Goal: Information Seeking & Learning: Learn about a topic

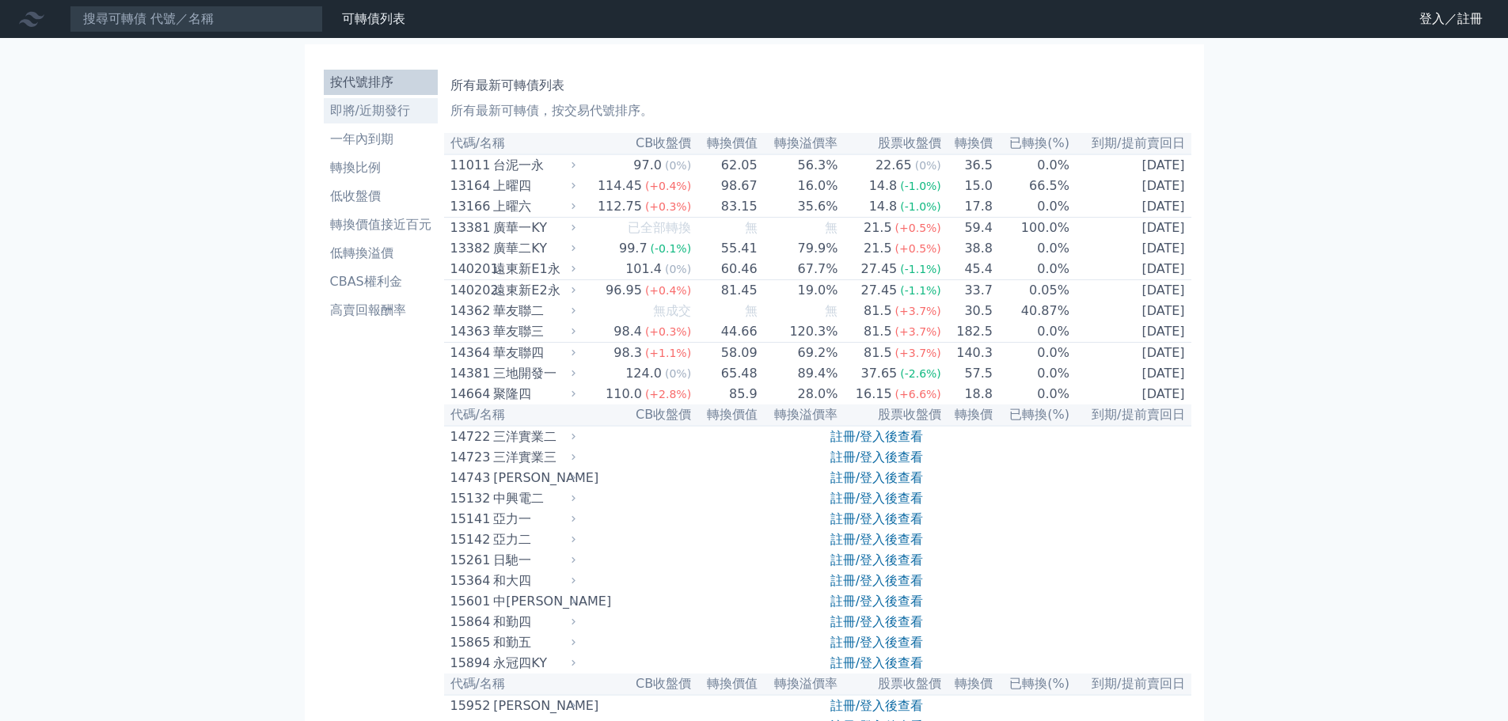
click at [377, 113] on li "即將/近期發行" at bounding box center [381, 110] width 114 height 19
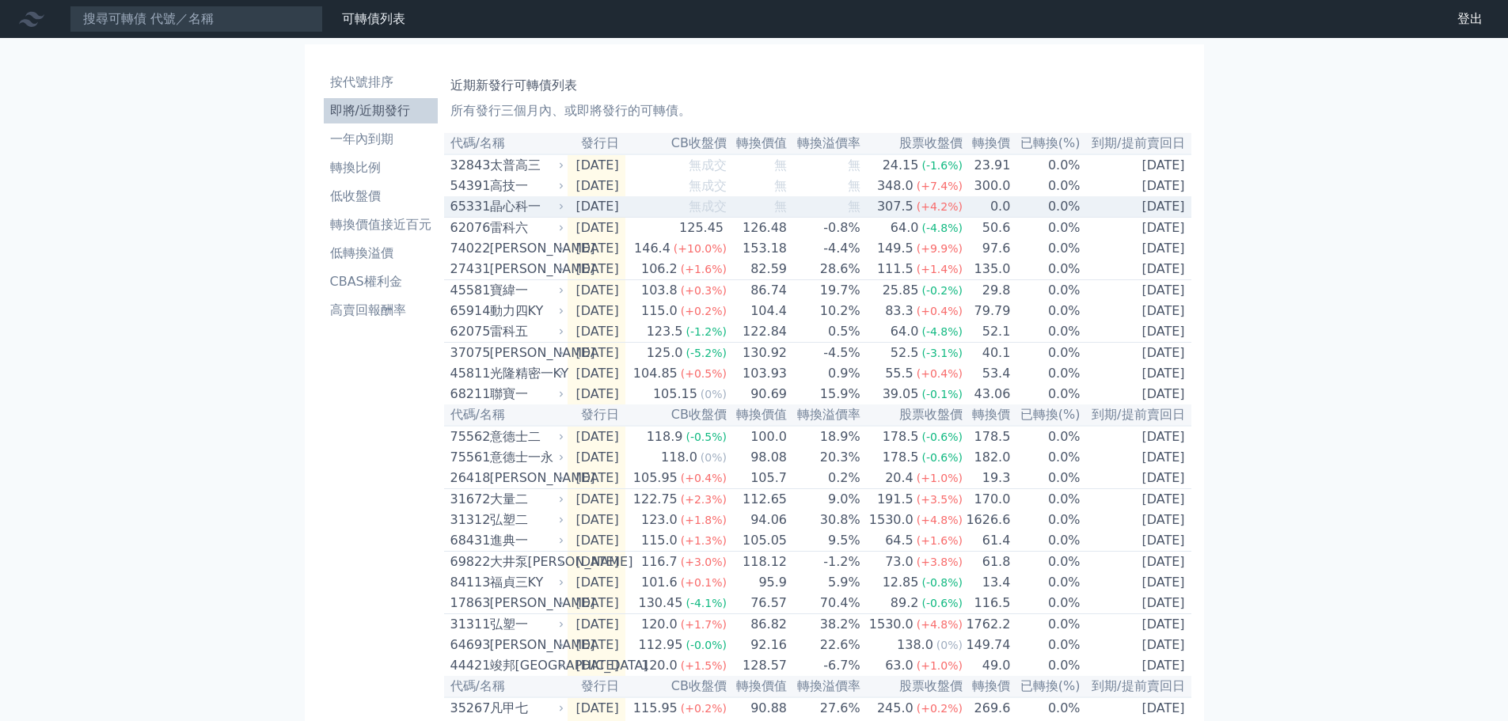
click at [523, 215] on div "晶心科一" at bounding box center [525, 206] width 71 height 19
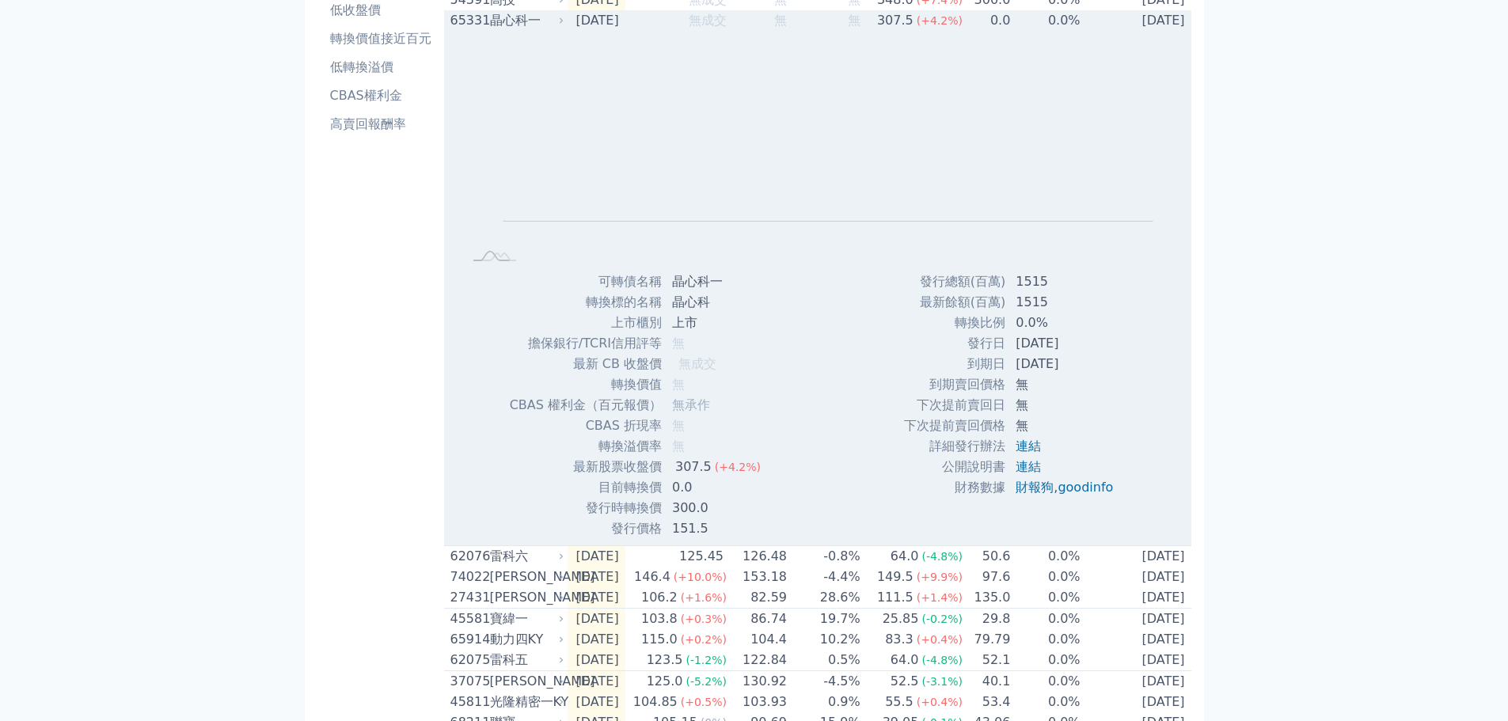
scroll to position [158, 0]
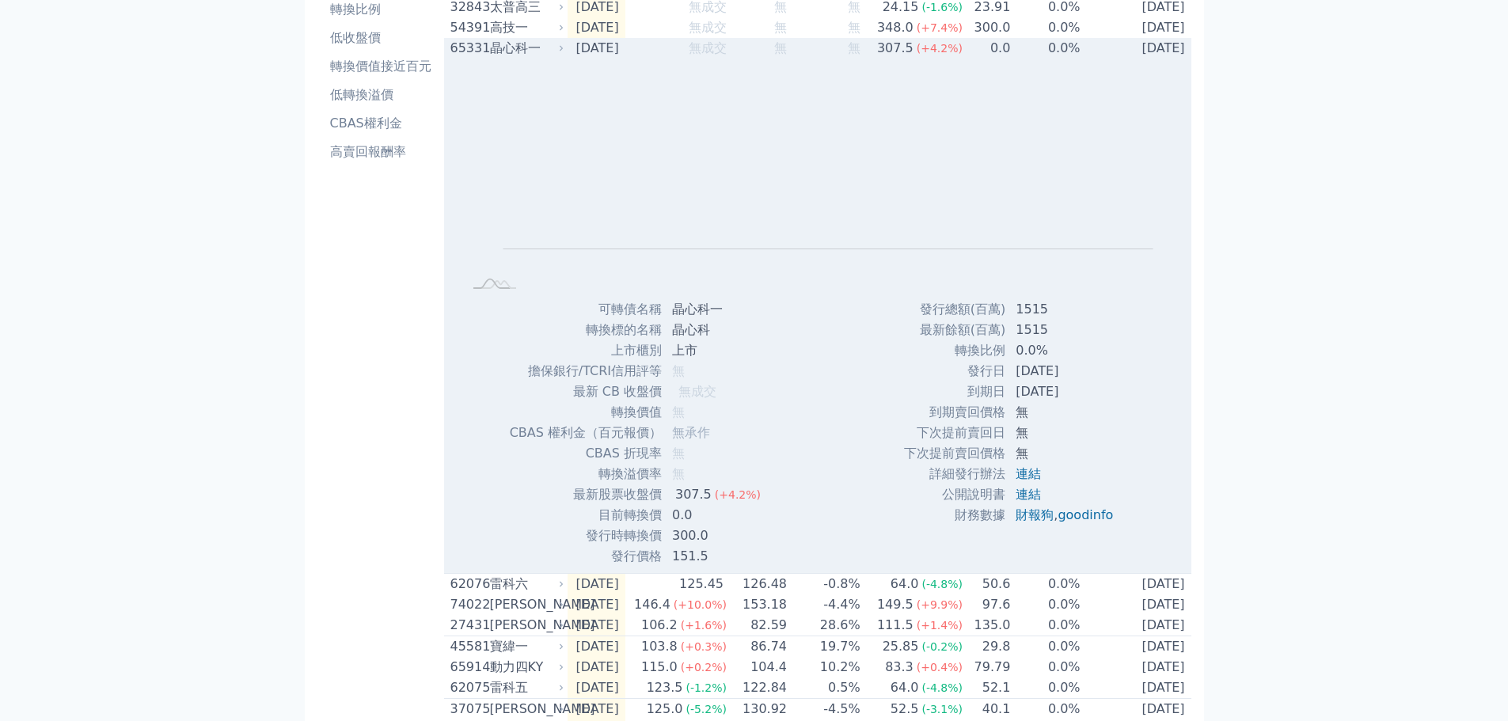
click at [492, 58] on div "晶心科一" at bounding box center [525, 48] width 71 height 19
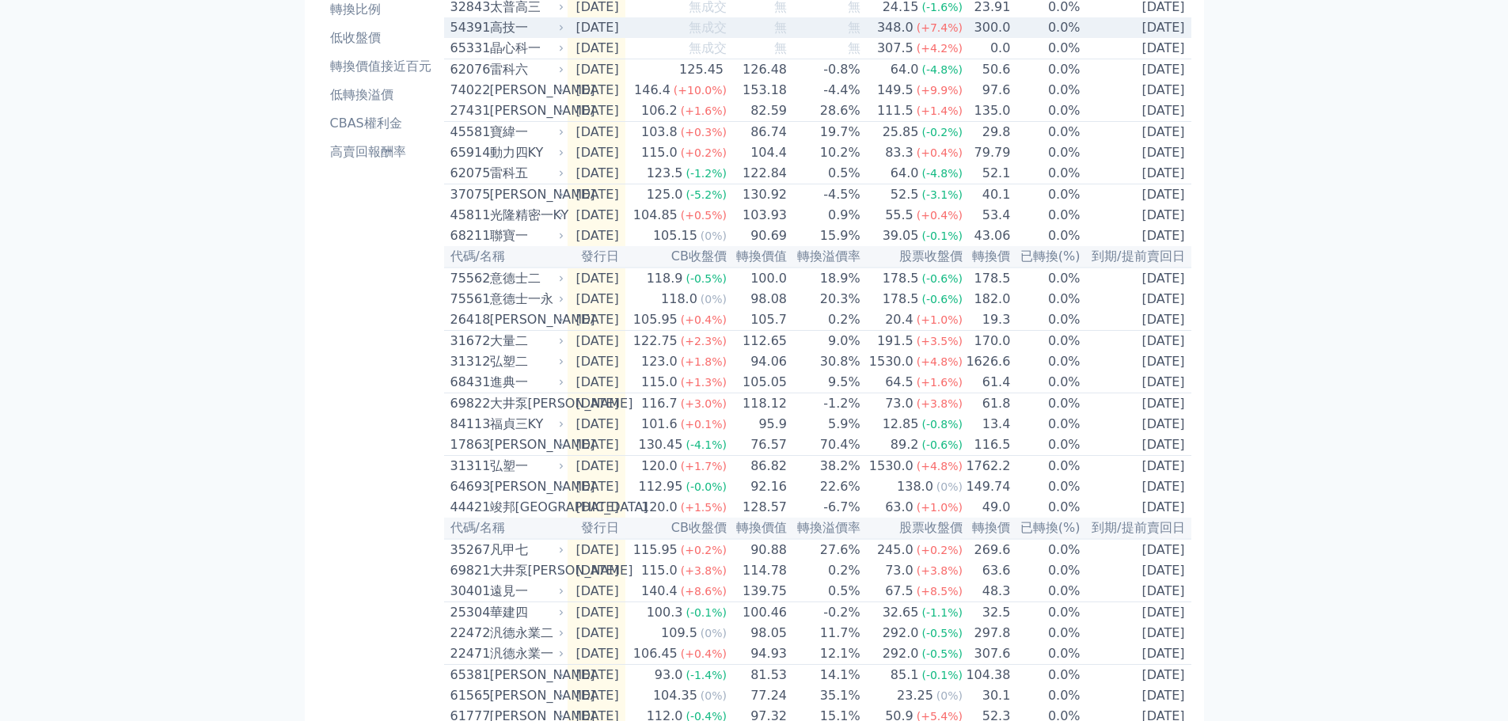
click at [496, 36] on div "高技一" at bounding box center [525, 27] width 71 height 19
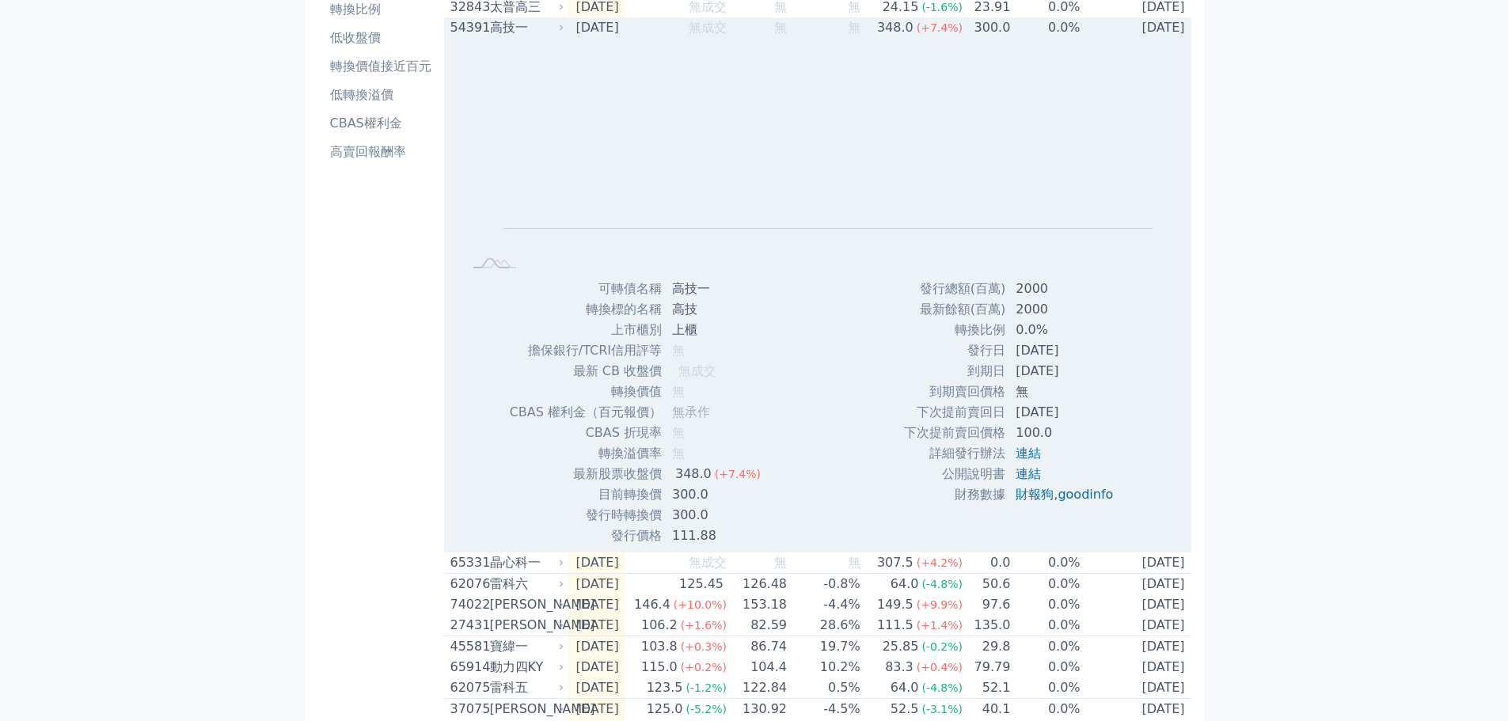
click at [496, 36] on div "高技一" at bounding box center [525, 27] width 71 height 19
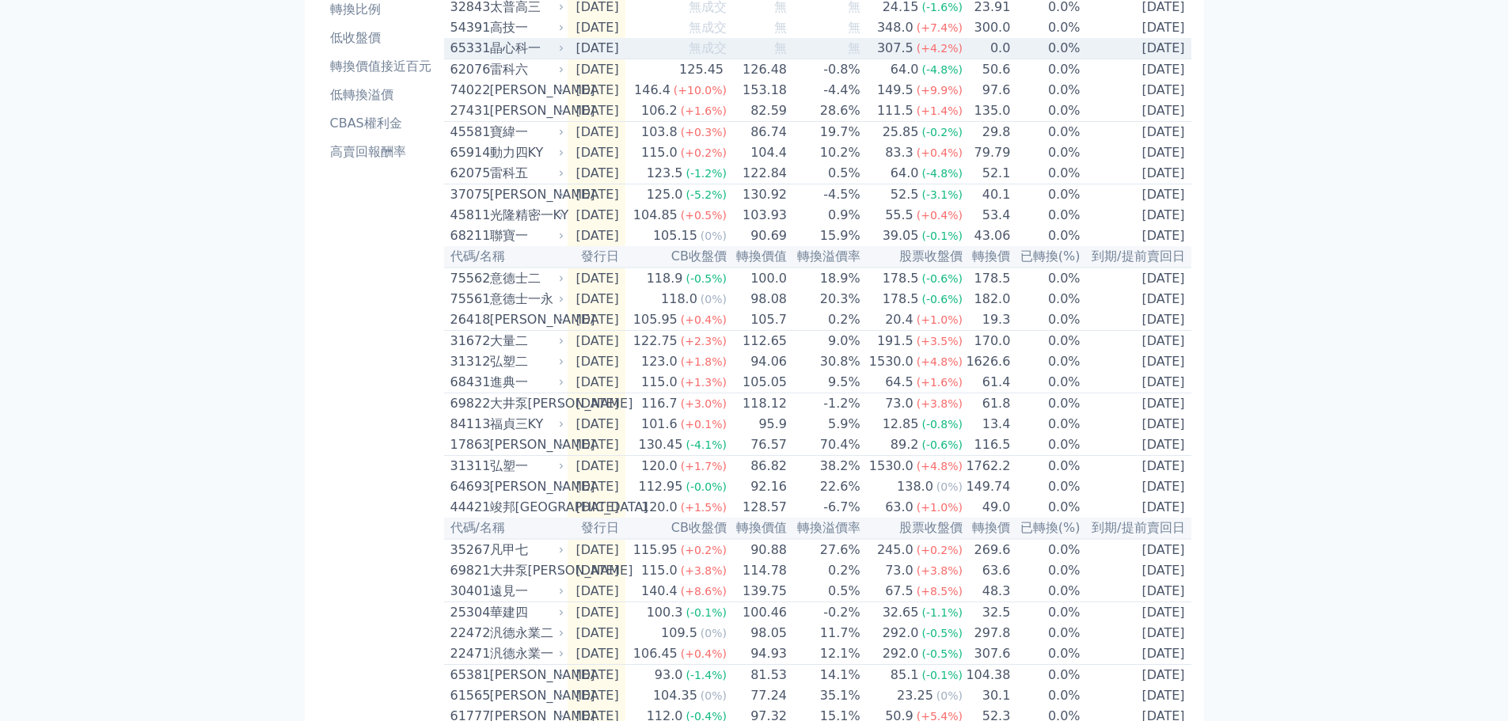
click at [505, 58] on div "晶心科一" at bounding box center [525, 48] width 71 height 19
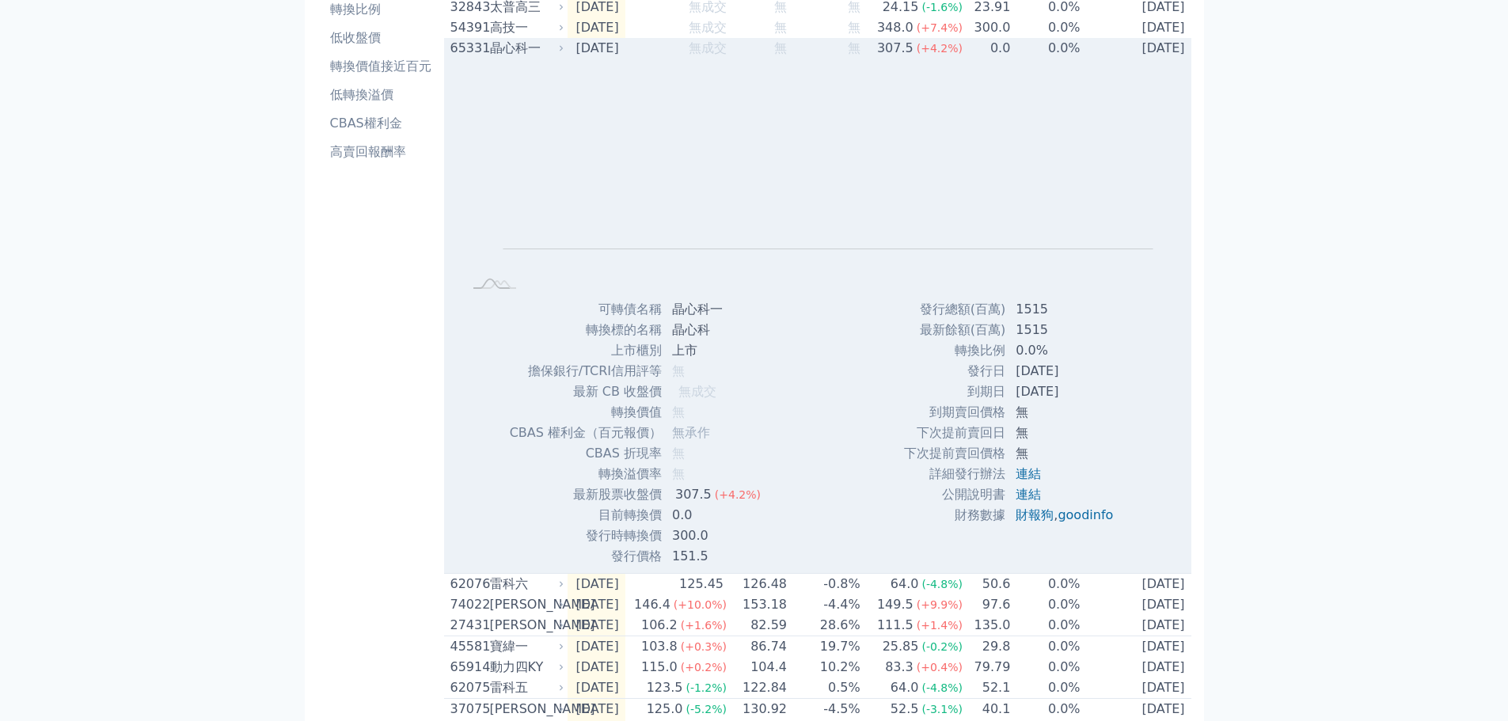
click at [506, 58] on div "晶心科一" at bounding box center [525, 48] width 71 height 19
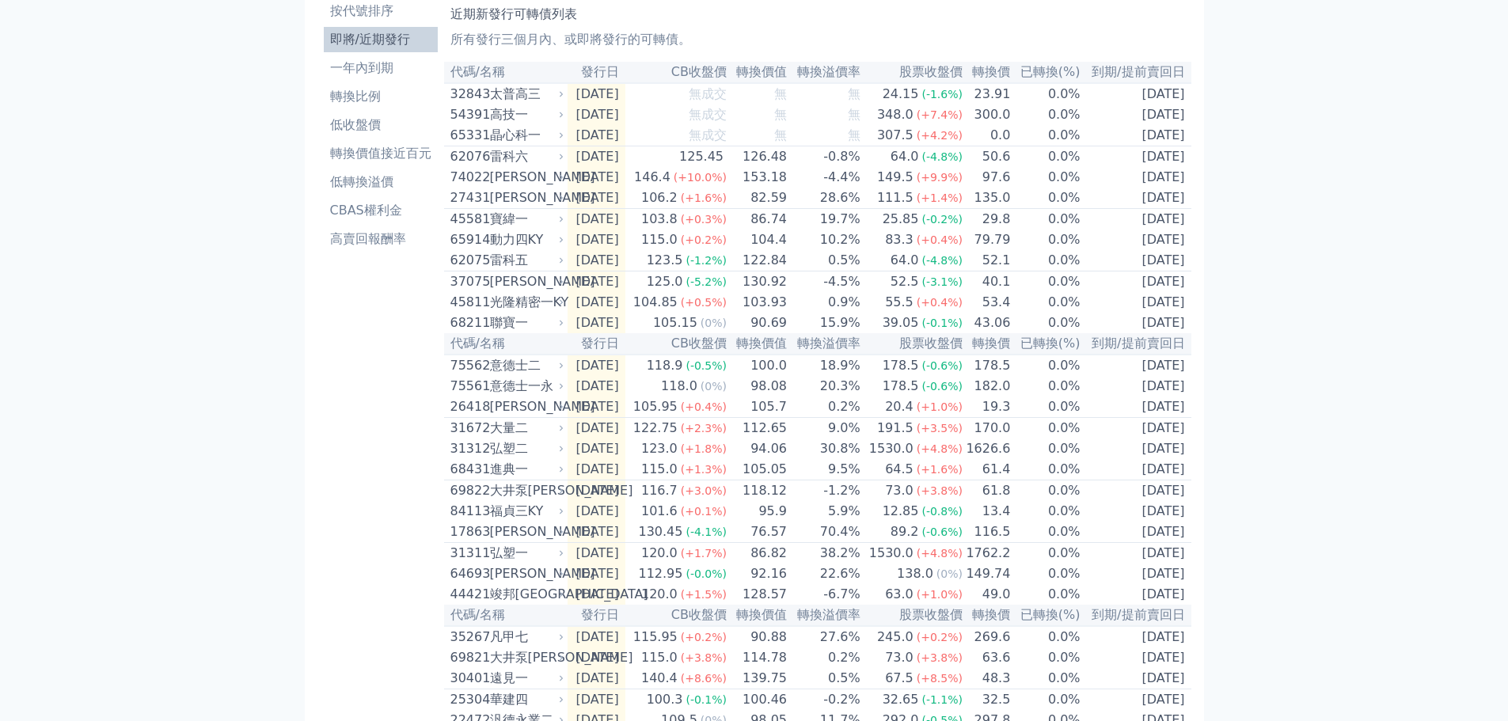
scroll to position [0, 0]
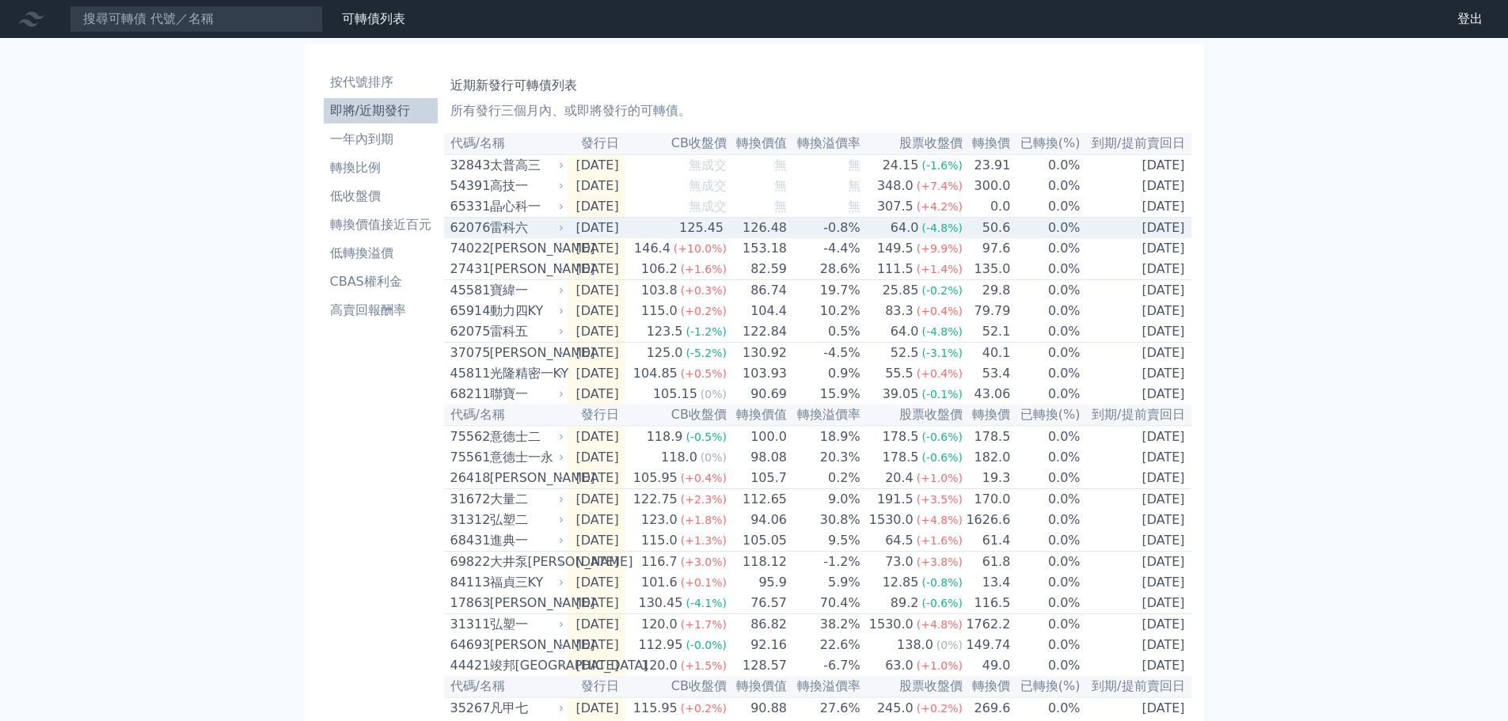
click at [574, 234] on td "[DATE]" at bounding box center [597, 228] width 58 height 21
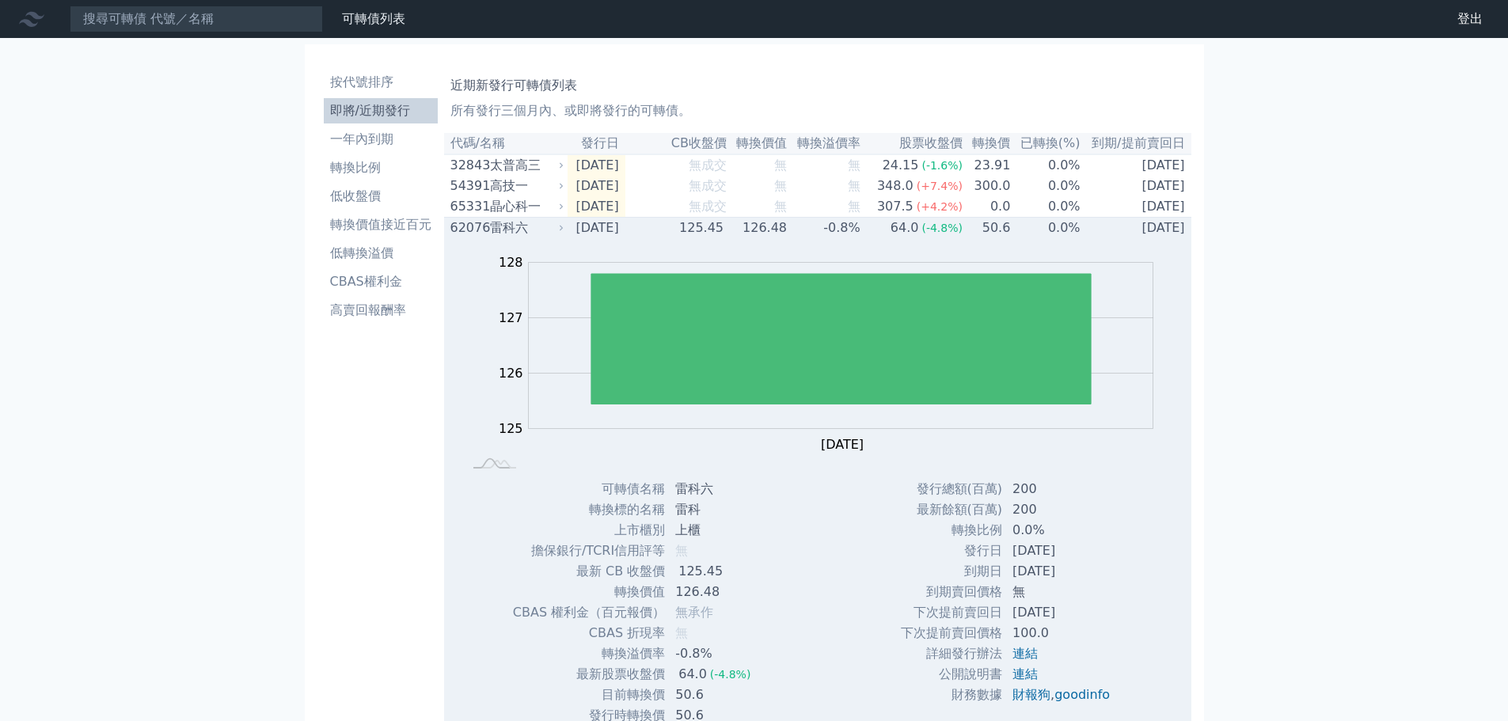
click at [574, 234] on td "[DATE]" at bounding box center [597, 228] width 58 height 21
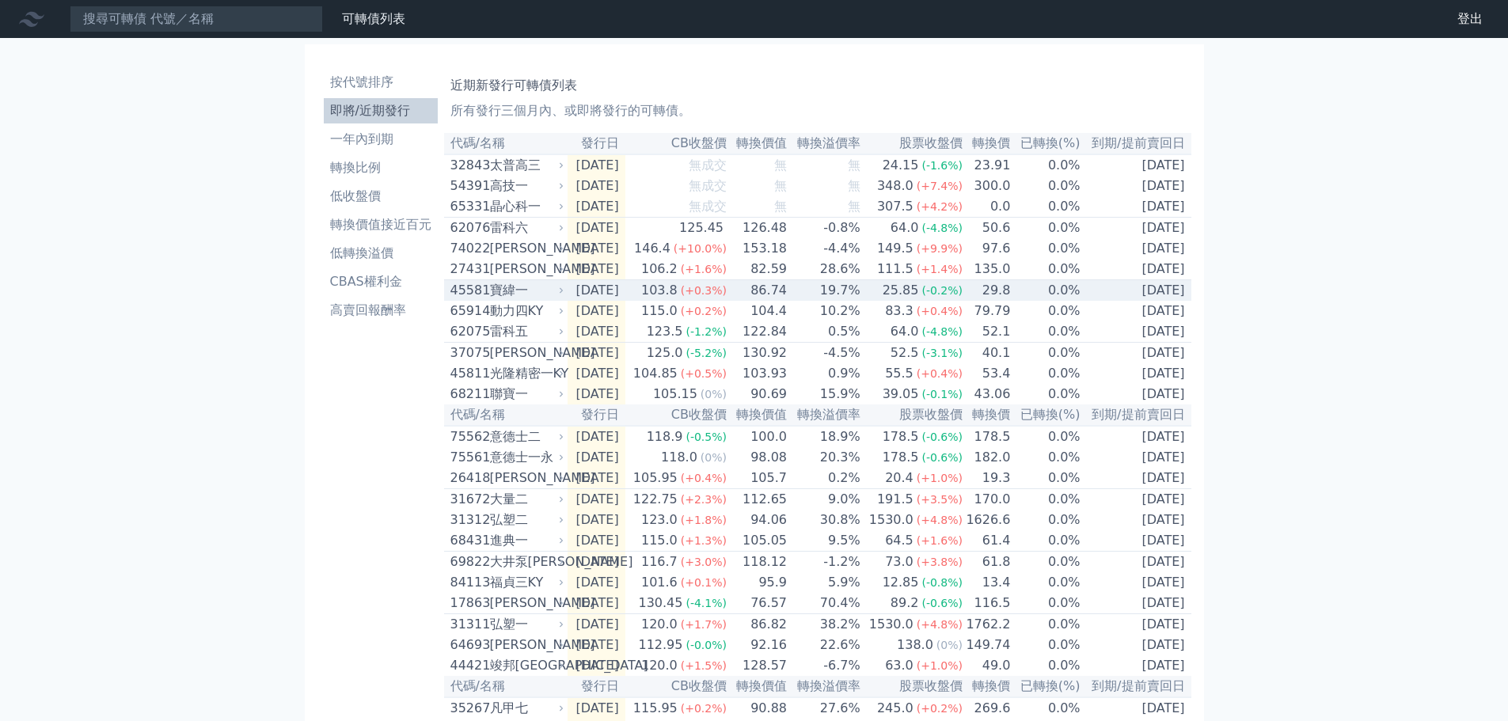
click at [555, 300] on div "寶緯一" at bounding box center [525, 290] width 71 height 19
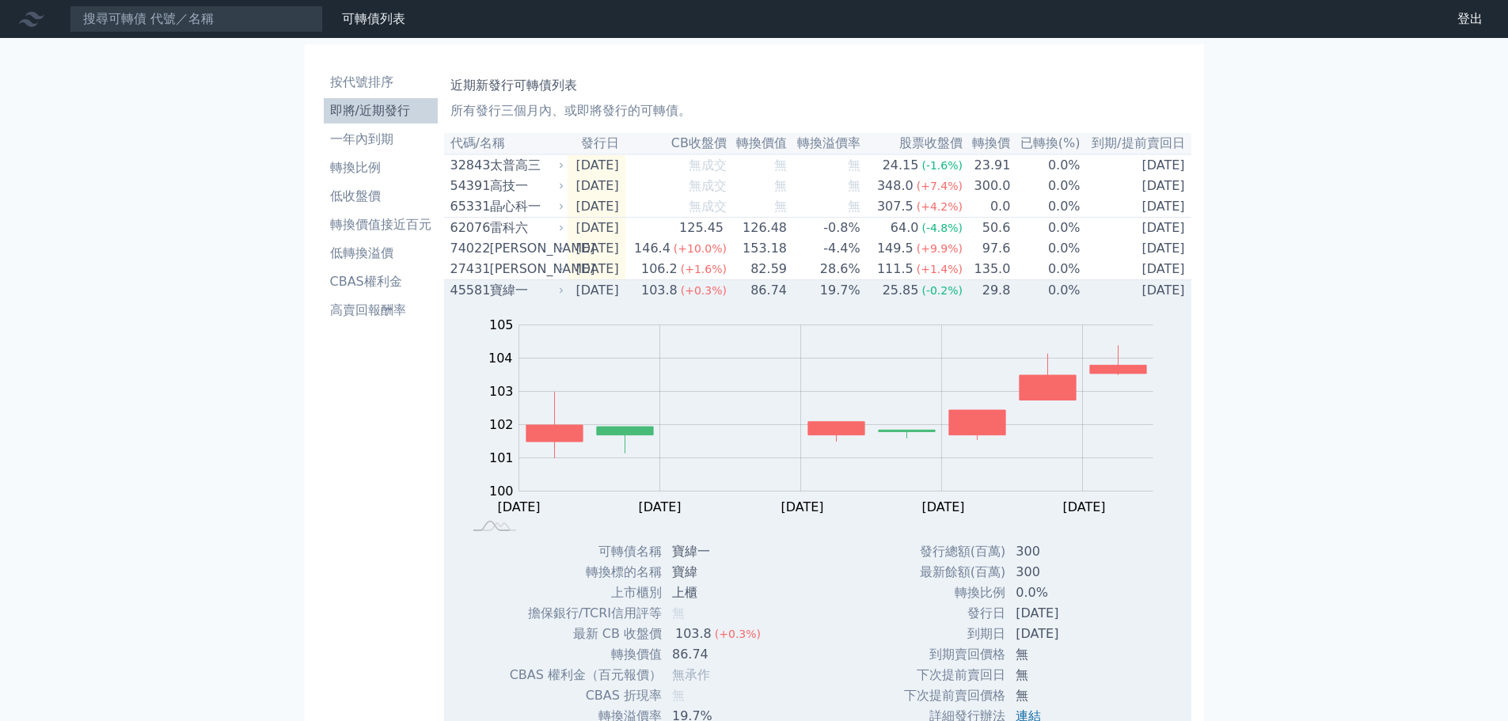
click at [555, 300] on div "寶緯一" at bounding box center [525, 290] width 71 height 19
